Goal: Task Accomplishment & Management: Manage account settings

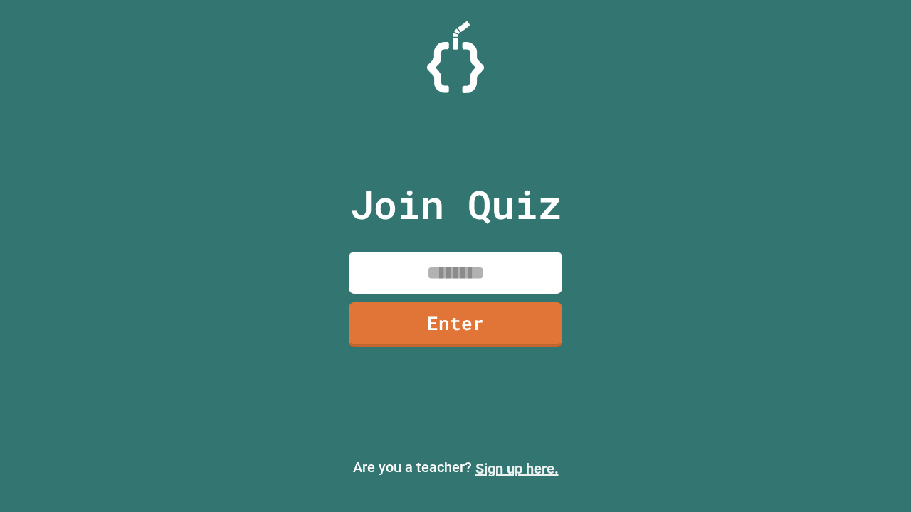
click at [517, 469] on link "Sign up here." at bounding box center [516, 468] width 83 height 17
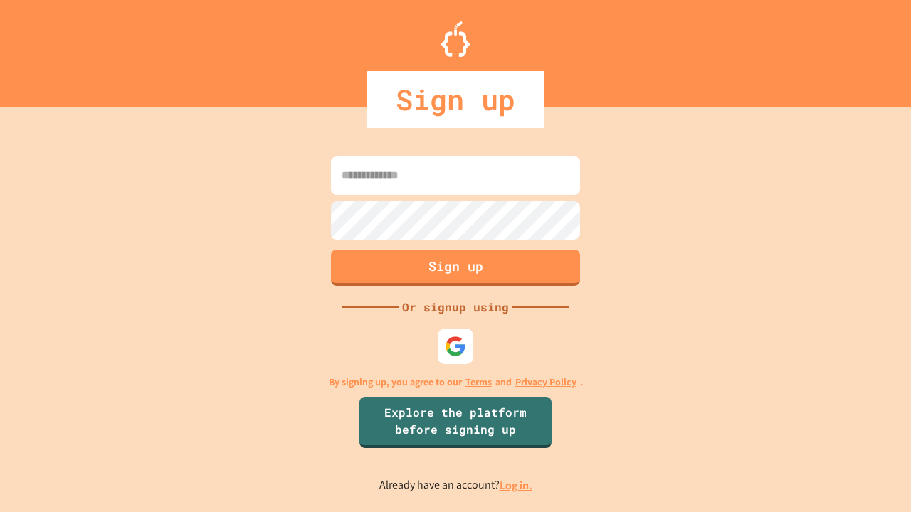
click at [517, 485] on link "Log in." at bounding box center [516, 485] width 33 height 15
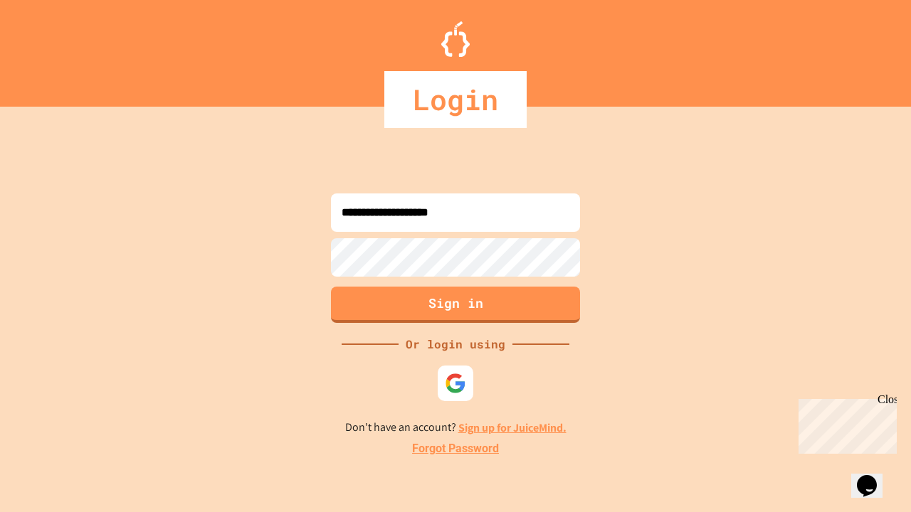
type input "**********"
